Goal: Task Accomplishment & Management: Complete application form

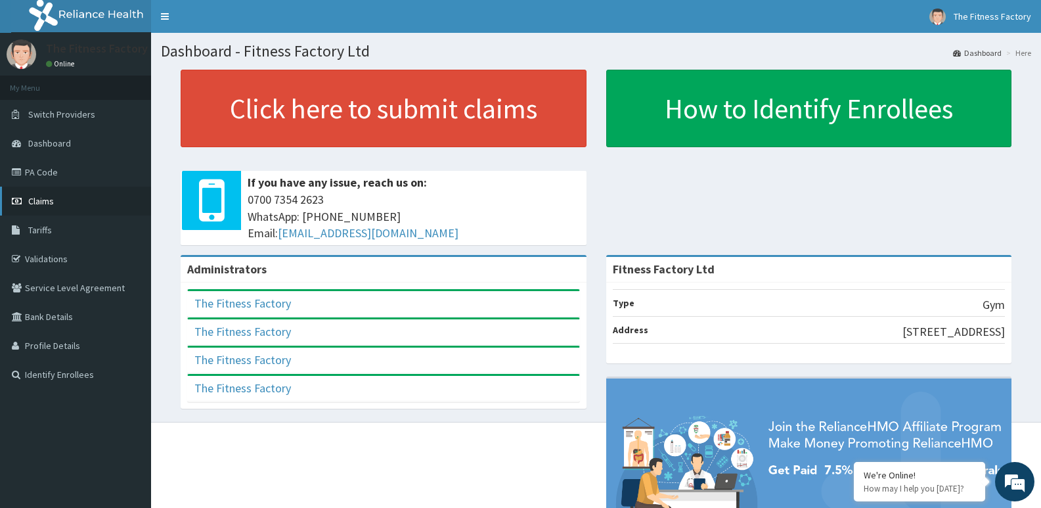
click at [70, 201] on link "Claims" at bounding box center [75, 200] width 151 height 29
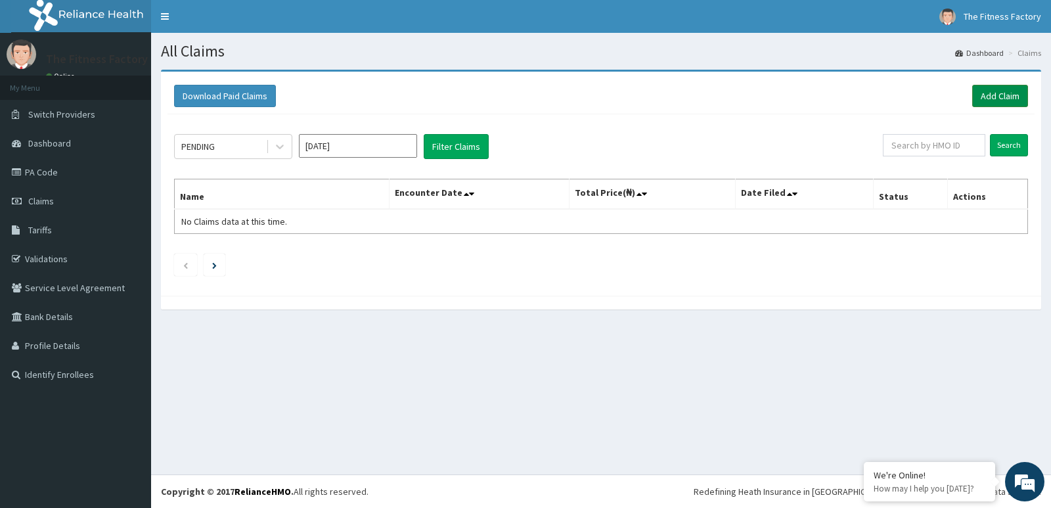
click at [1001, 89] on link "Add Claim" at bounding box center [1000, 96] width 56 height 22
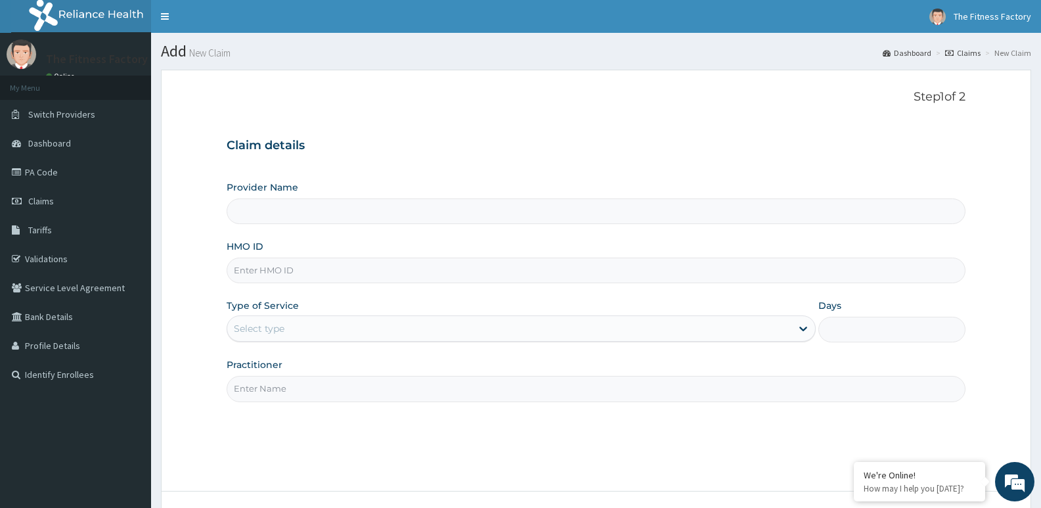
type input "Fitness Factory Ltd"
type input "1"
drag, startPoint x: 0, startPoint y: 0, endPoint x: 999, endPoint y: 89, distance: 1003.4
